Goal: Find specific page/section: Find specific page/section

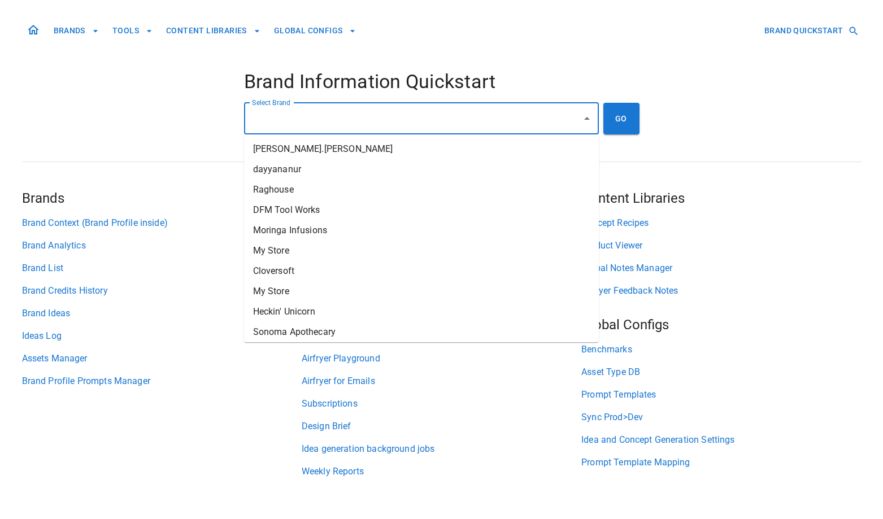
click at [307, 116] on input "Select Brand" at bounding box center [413, 118] width 328 height 21
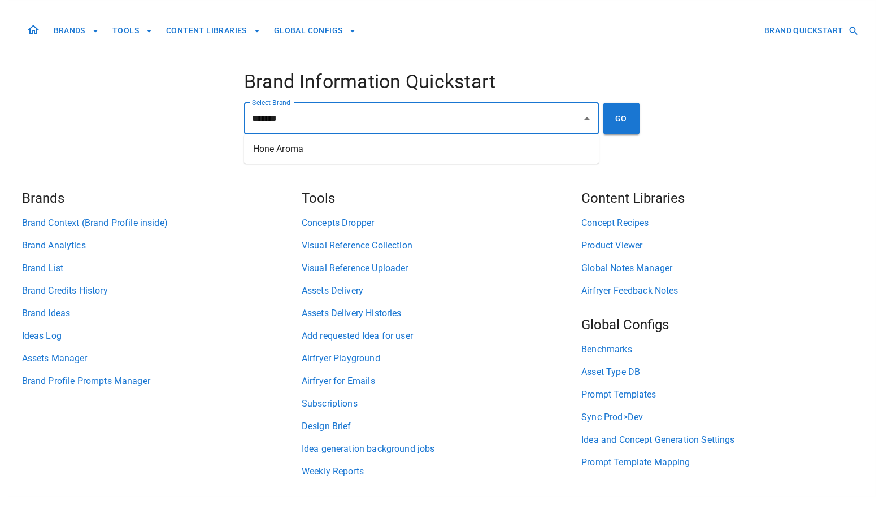
click at [290, 145] on li "Hone Aroma" at bounding box center [421, 149] width 355 height 20
type input "**********"
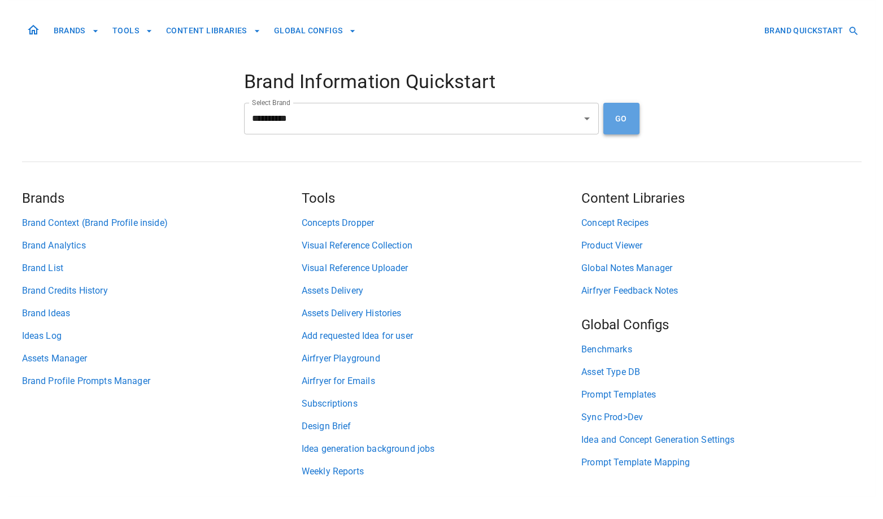
click at [623, 123] on button "GO" at bounding box center [622, 119] width 36 height 32
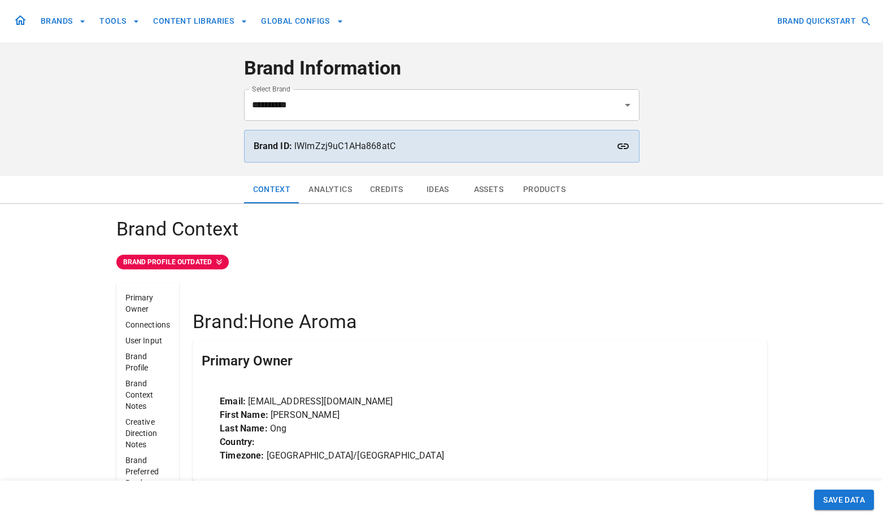
click at [480, 190] on button "Assets" at bounding box center [488, 189] width 51 height 27
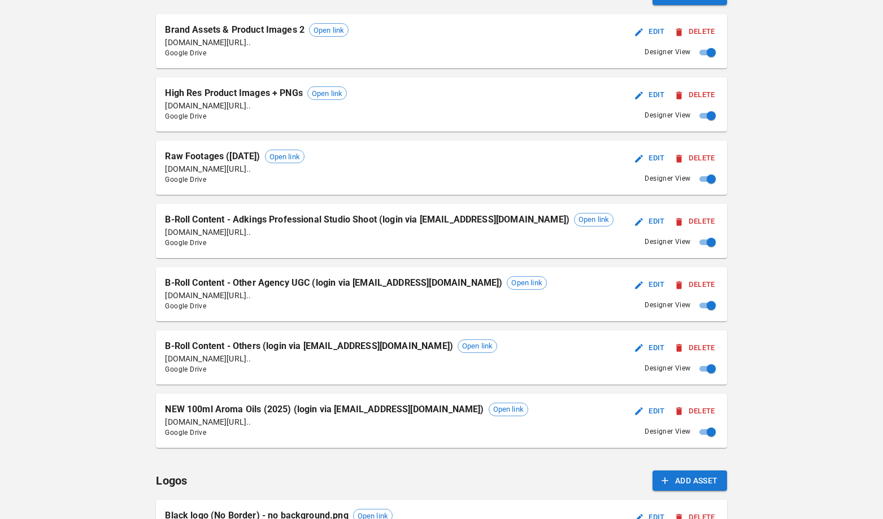
scroll to position [248, 0]
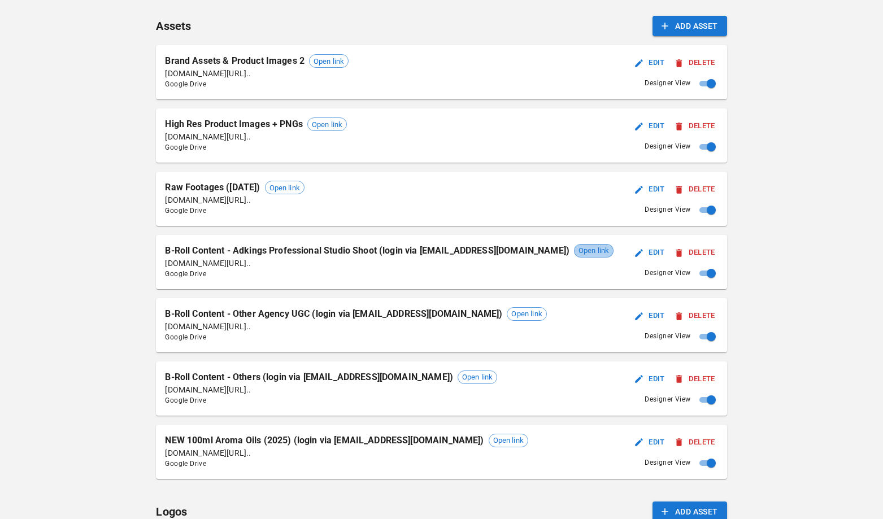
click at [575, 255] on span "Open link" at bounding box center [594, 250] width 38 height 11
click at [507, 315] on span "Open link" at bounding box center [526, 314] width 38 height 11
click at [458, 378] on span "Open link" at bounding box center [477, 377] width 38 height 11
